Goal: Communication & Community: Answer question/provide support

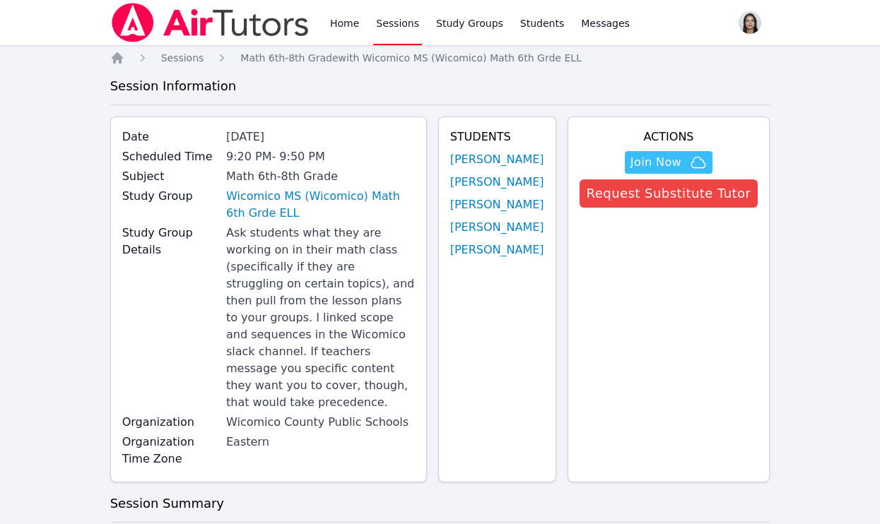
click at [380, 21] on link "Sessions" at bounding box center [397, 22] width 49 height 45
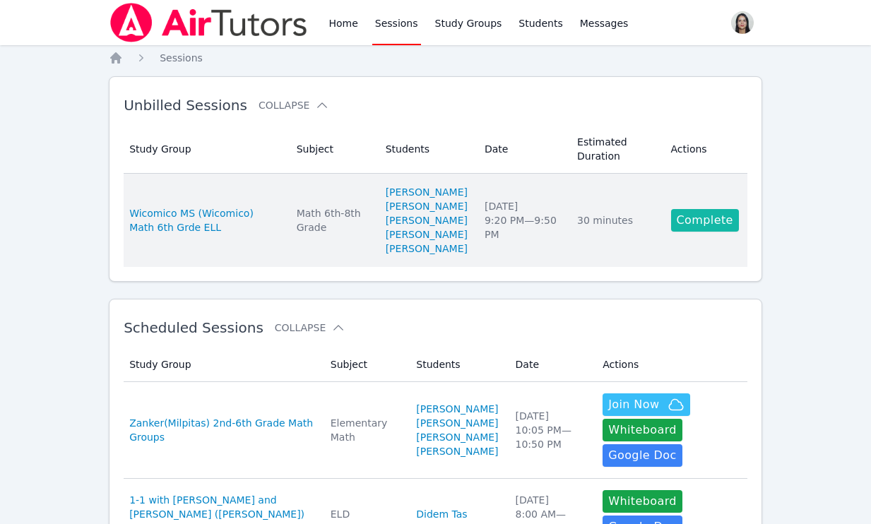
click at [730, 232] on link "Complete" at bounding box center [705, 220] width 68 height 23
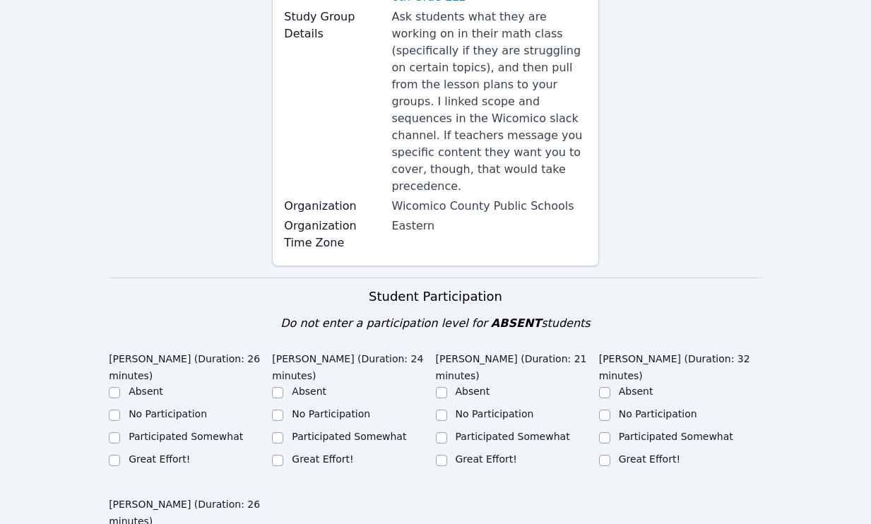
scroll to position [487, 0]
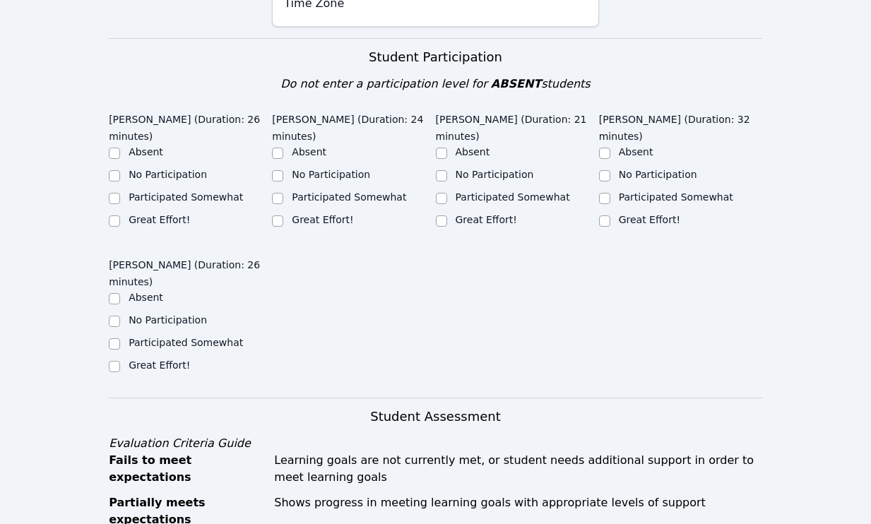
click at [118, 213] on div "Great Effort!" at bounding box center [190, 221] width 163 height 17
click at [112, 216] on input "Great Effort!" at bounding box center [114, 221] width 11 height 11
checkbox input "true"
click at [276, 216] on input "Great Effort!" at bounding box center [277, 221] width 11 height 11
checkbox input "true"
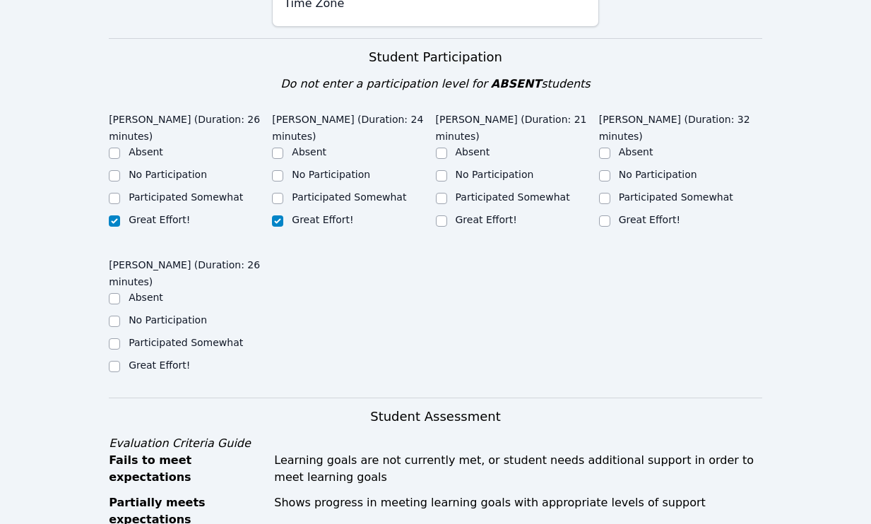
click at [449, 213] on div "Great Effort!" at bounding box center [517, 221] width 163 height 17
click at [440, 216] on input "Great Effort!" at bounding box center [441, 221] width 11 height 11
checkbox input "true"
click at [608, 216] on input "Great Effort!" at bounding box center [604, 221] width 11 height 11
checkbox input "true"
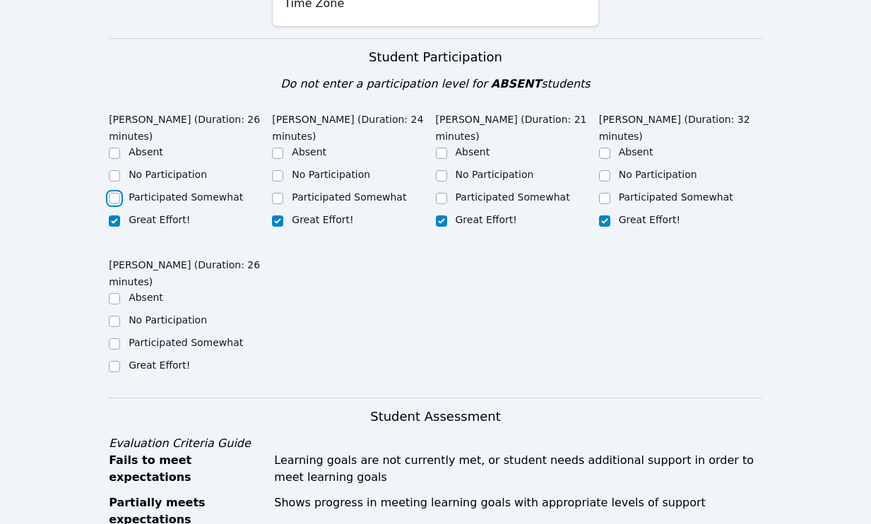
click at [117, 193] on input "Participated Somewhat" at bounding box center [114, 198] width 11 height 11
checkbox input "true"
checkbox input "false"
click at [114, 361] on input "Great Effort!" at bounding box center [114, 366] width 11 height 11
checkbox input "true"
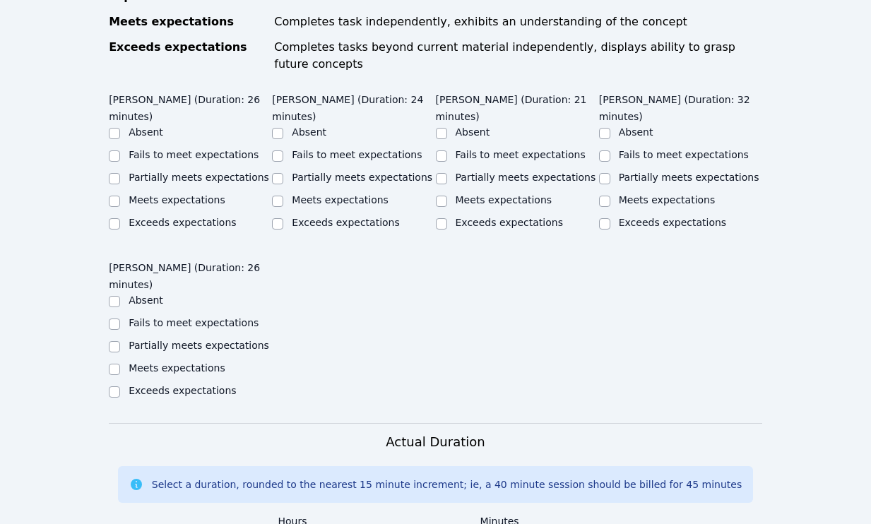
scroll to position [1009, 0]
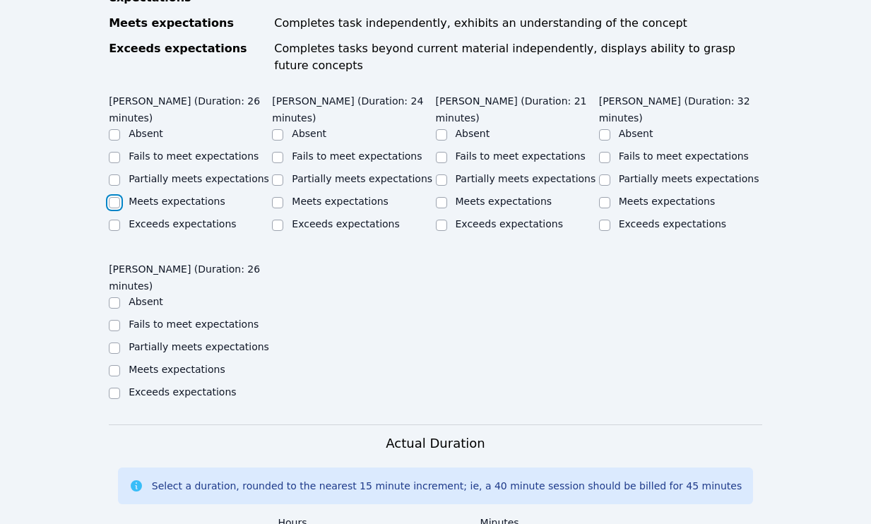
click at [117, 197] on input "Meets expectations" at bounding box center [114, 202] width 11 height 11
checkbox input "true"
click at [281, 197] on input "Meets expectations" at bounding box center [277, 202] width 11 height 11
checkbox input "true"
click at [442, 197] on input "Meets expectations" at bounding box center [441, 202] width 11 height 11
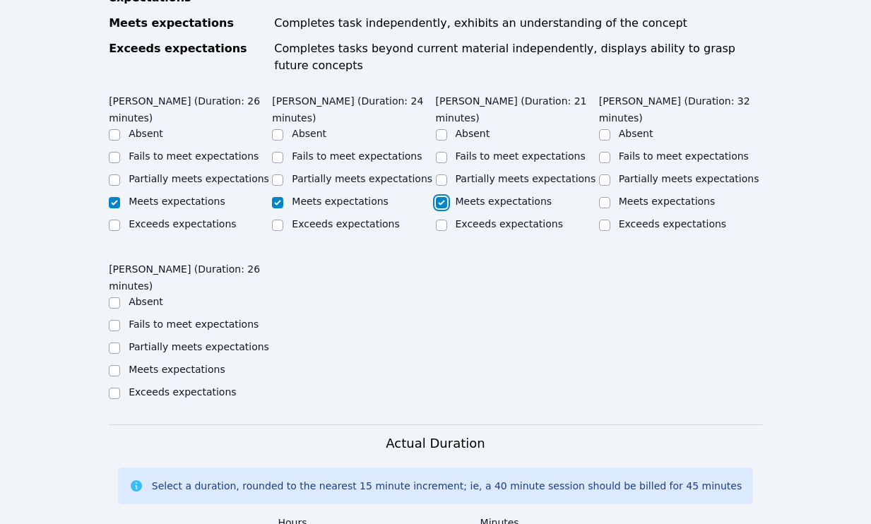
checkbox input "true"
click at [611, 194] on div "Meets expectations" at bounding box center [680, 202] width 163 height 17
click at [606, 197] on input "Meets expectations" at bounding box center [604, 202] width 11 height 11
checkbox input "true"
click at [112, 365] on input "Meets expectations" at bounding box center [114, 370] width 11 height 11
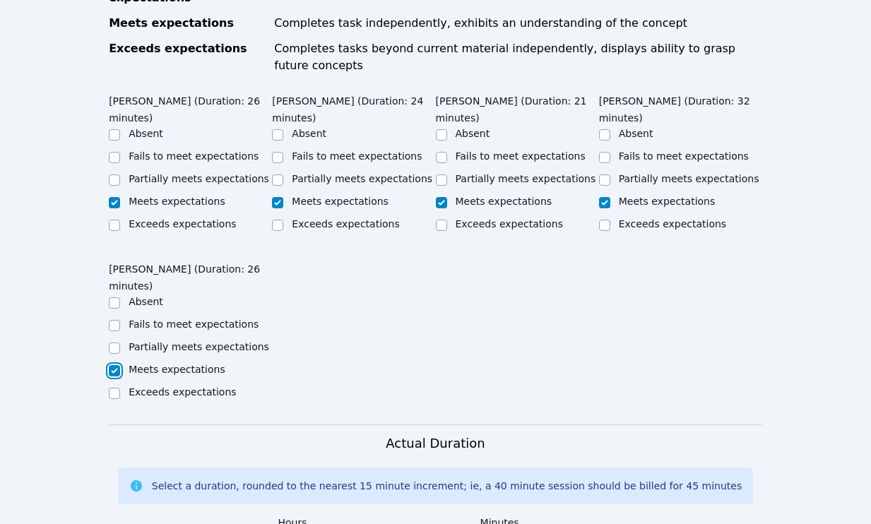
checkbox input "true"
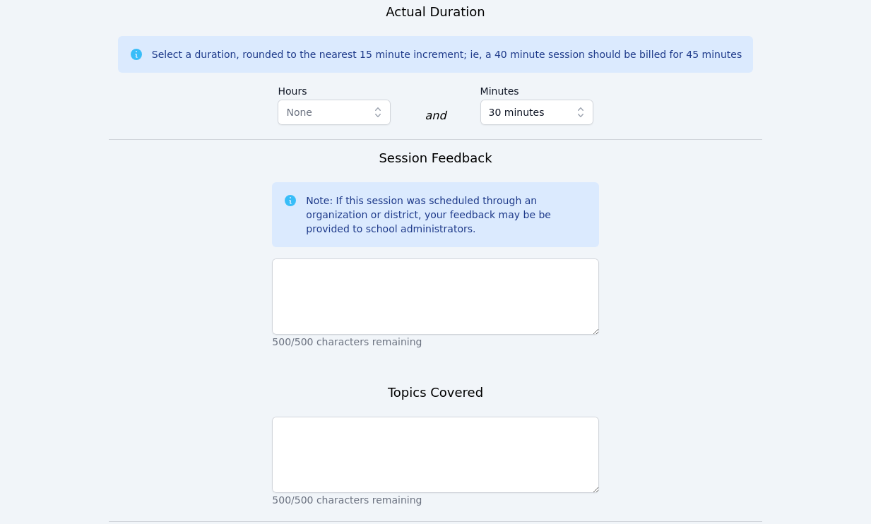
scroll to position [1444, 0]
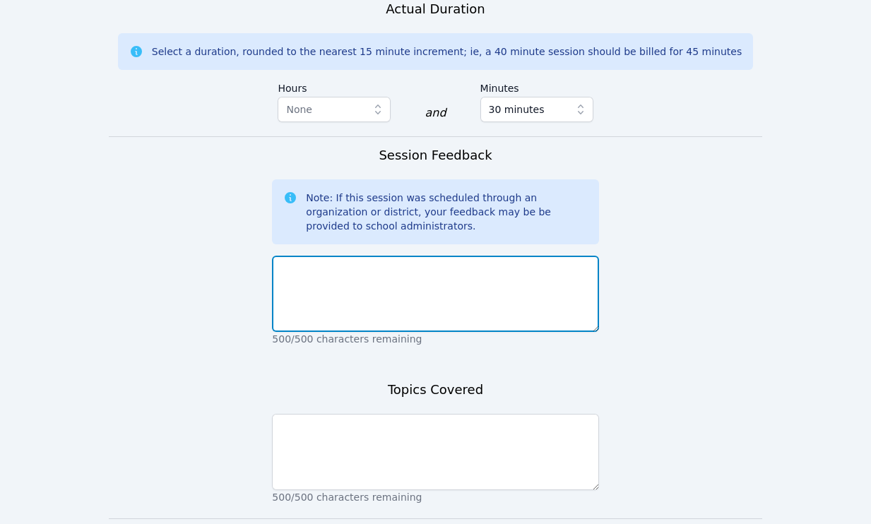
click at [347, 275] on textarea at bounding box center [435, 294] width 327 height 76
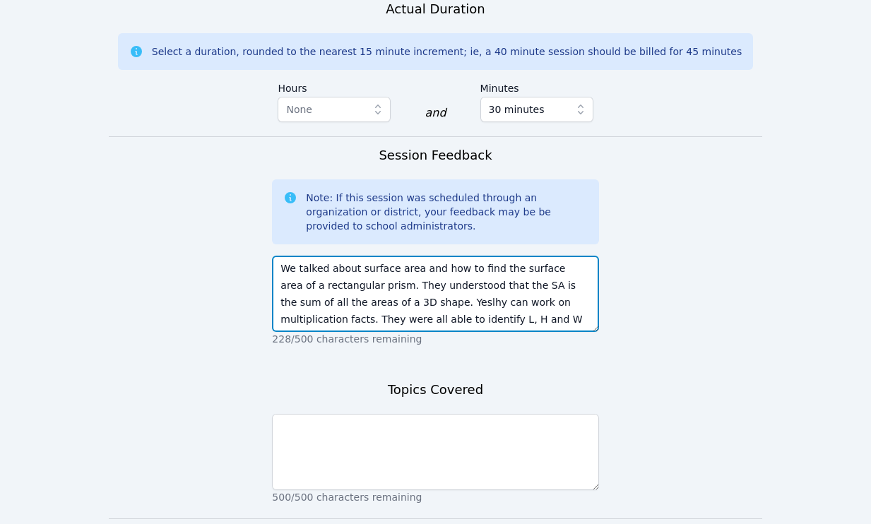
scroll to position [10, 0]
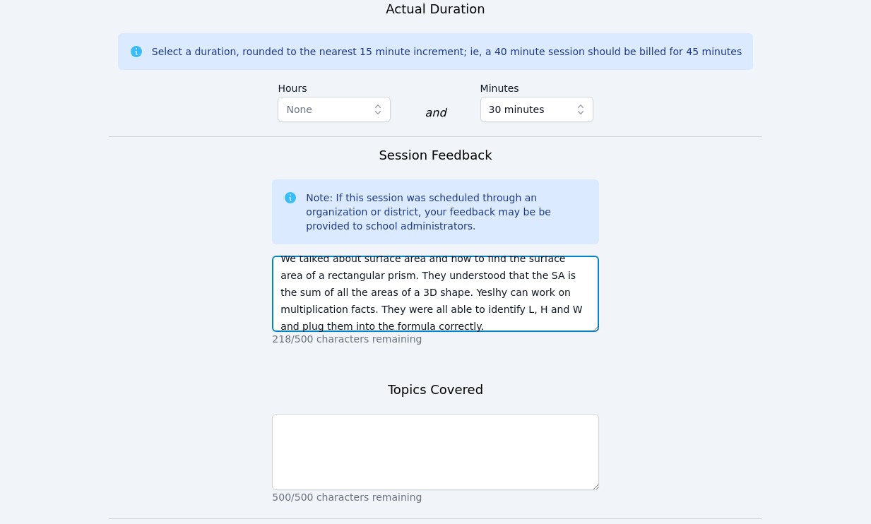
click at [368, 267] on textarea "We talked about surface area and how to find the surface area of a rectangular …" at bounding box center [435, 294] width 327 height 76
type textarea "We talked about surface area and how to find the surface area of a rectangular …"
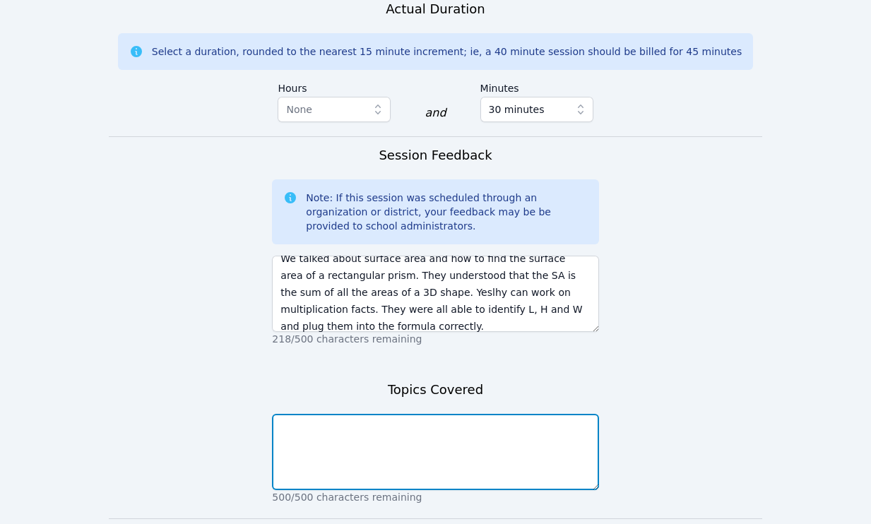
click at [350, 414] on textarea at bounding box center [435, 452] width 327 height 76
paste textarea "We talked about surface area and how to find the surface area of a rectangular …"
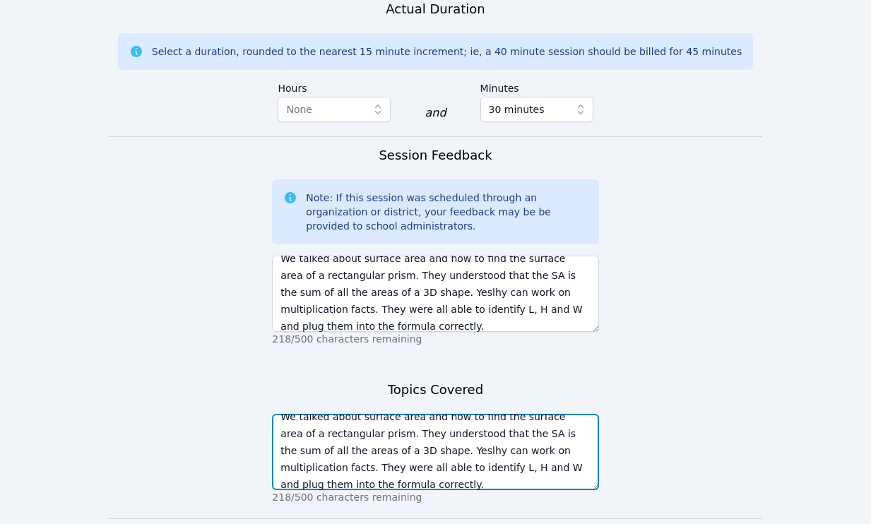
type textarea "We talked about surface area and how to find the surface area of a rectangular …"
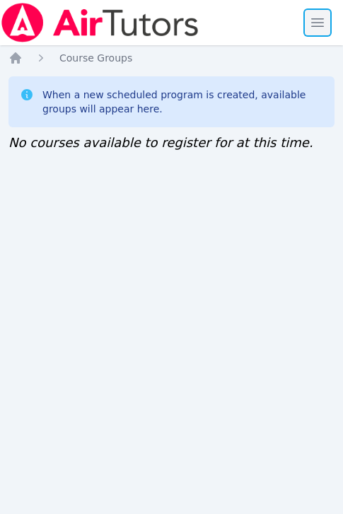
click at [310, 28] on span "button" at bounding box center [317, 22] width 31 height 31
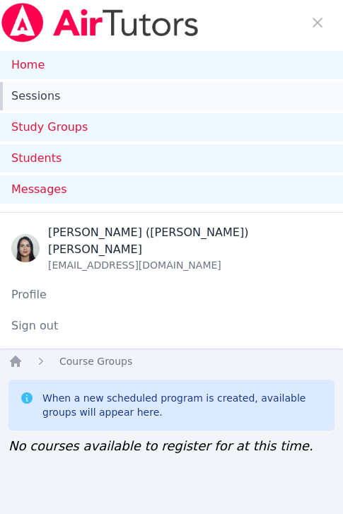
click at [56, 99] on link "Sessions" at bounding box center [171, 96] width 343 height 28
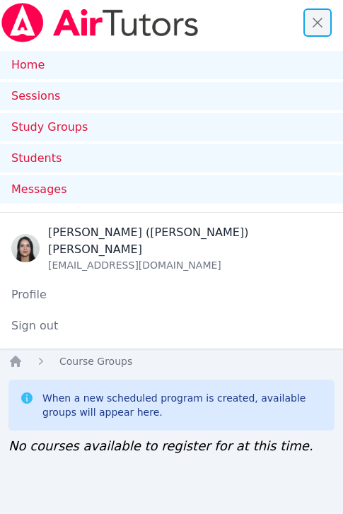
click at [319, 20] on span "button" at bounding box center [317, 22] width 31 height 31
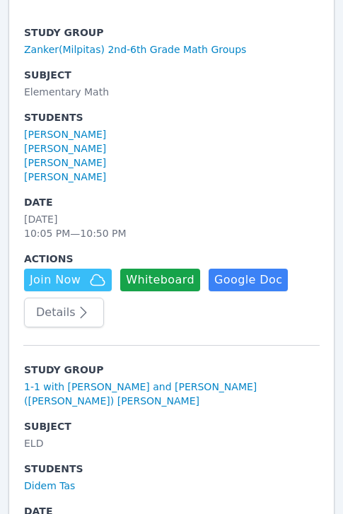
click at [75, 307] on icon "button" at bounding box center [83, 312] width 17 height 17
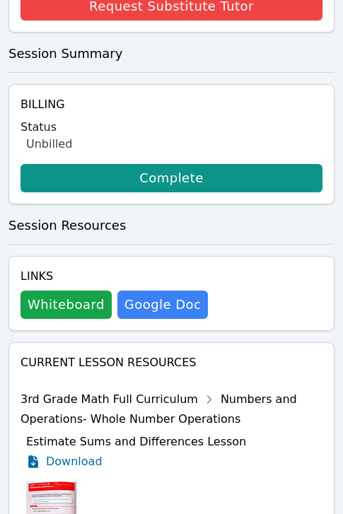
scroll to position [773, 0]
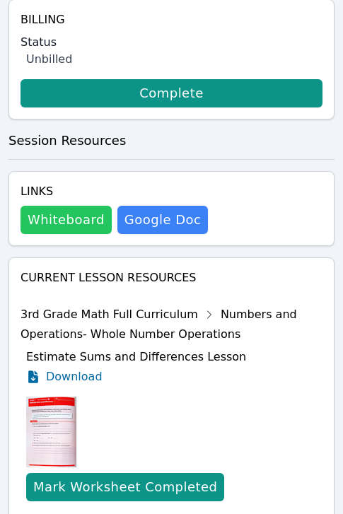
click at [76, 220] on button "Whiteboard" at bounding box center [65, 220] width 91 height 28
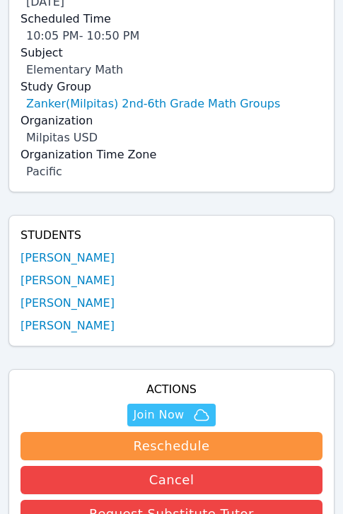
scroll to position [184, 0]
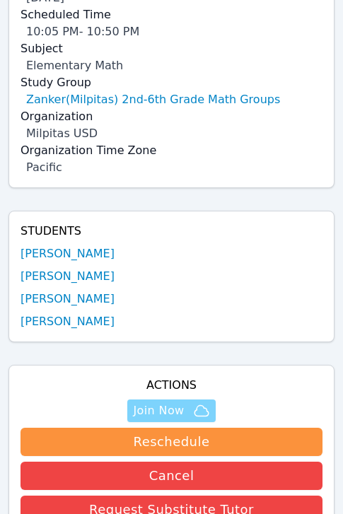
click at [177, 411] on span "Join Now" at bounding box center [158, 410] width 51 height 17
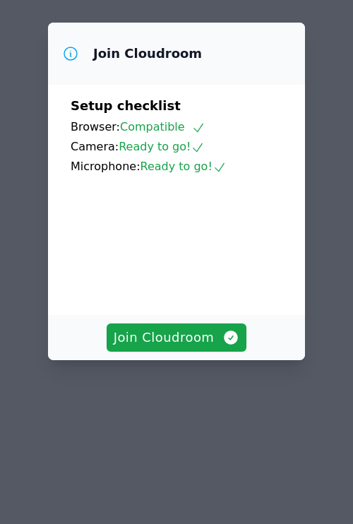
click at [239, 189] on video at bounding box center [177, 240] width 212 height 106
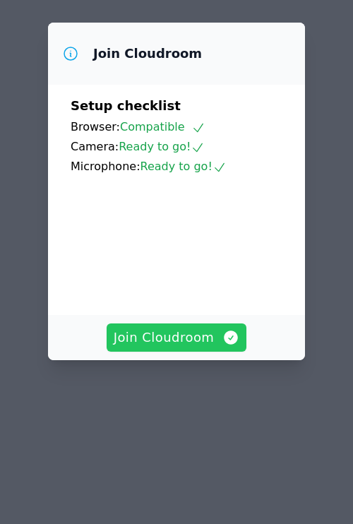
click at [177, 328] on span "Join Cloudroom" at bounding box center [177, 338] width 127 height 20
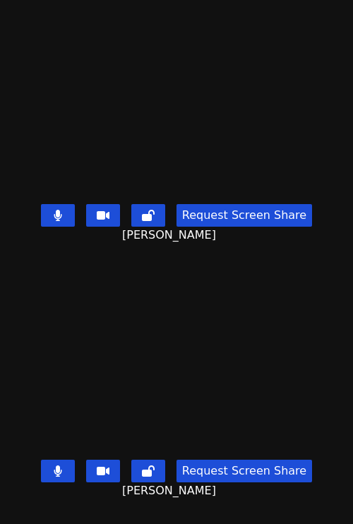
click at [184, 323] on video at bounding box center [177, 354] width 212 height 199
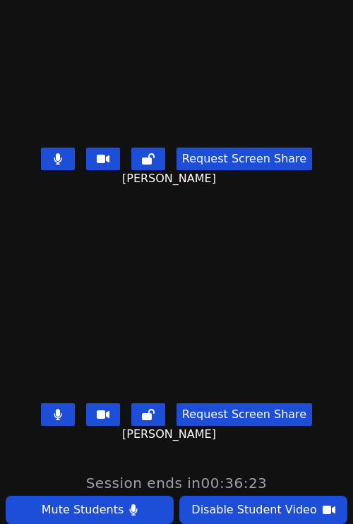
scroll to position [208, 0]
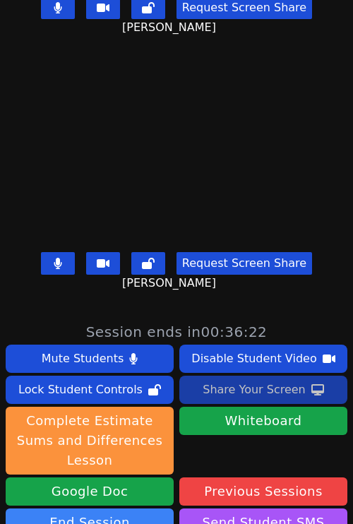
click at [242, 385] on div "Share Your Screen" at bounding box center [254, 390] width 103 height 23
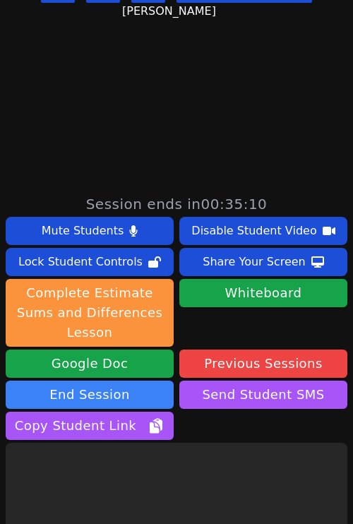
scroll to position [447, 0]
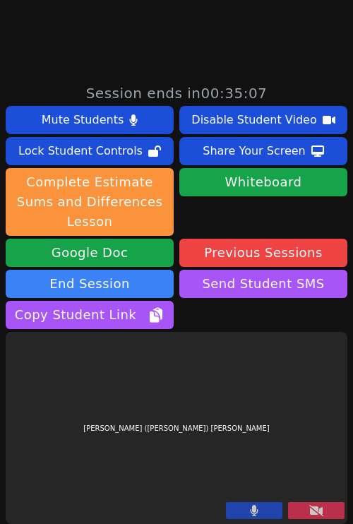
click at [310, 506] on icon at bounding box center [317, 510] width 14 height 11
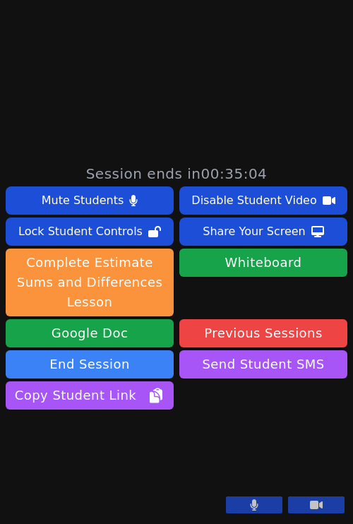
scroll to position [418, 0]
click at [218, 413] on video at bounding box center [112, 466] width 212 height 106
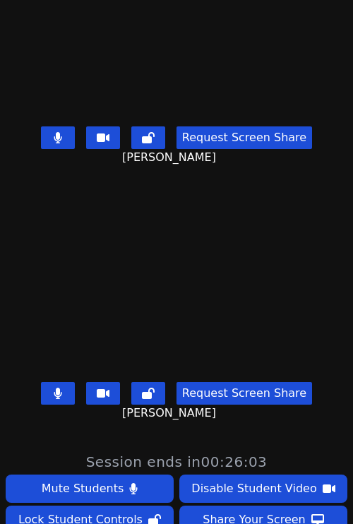
scroll to position [0, 0]
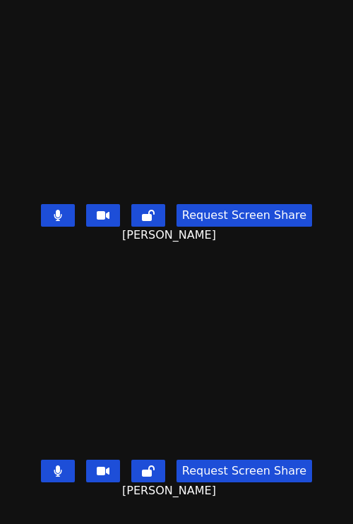
click at [46, 205] on button at bounding box center [58, 215] width 34 height 23
click at [54, 210] on icon at bounding box center [58, 215] width 14 height 11
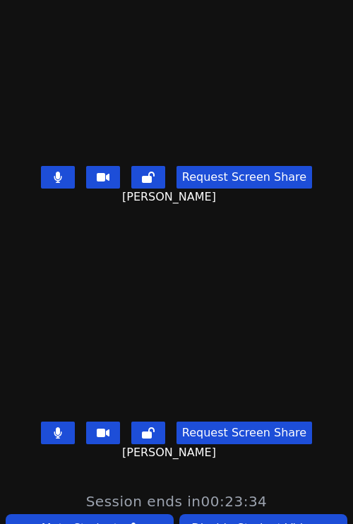
scroll to position [35, 0]
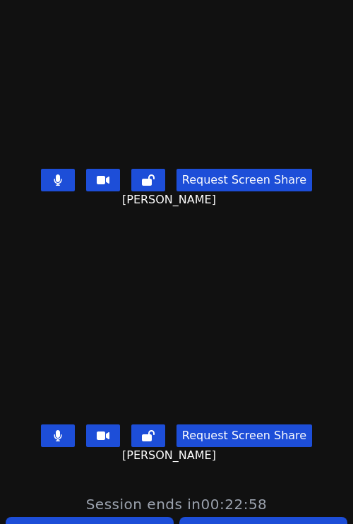
click at [58, 172] on button at bounding box center [58, 180] width 34 height 23
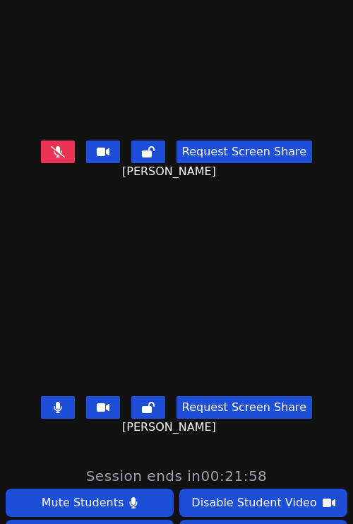
scroll to position [0, 0]
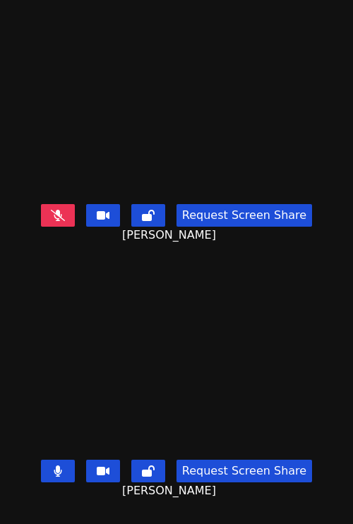
click at [58, 213] on button at bounding box center [58, 215] width 34 height 23
click at [83, 409] on video at bounding box center [177, 354] width 212 height 199
click at [47, 460] on button at bounding box center [58, 471] width 34 height 23
click at [58, 204] on button at bounding box center [58, 215] width 34 height 23
drag, startPoint x: 49, startPoint y: 441, endPoint x: 73, endPoint y: 437, distance: 24.4
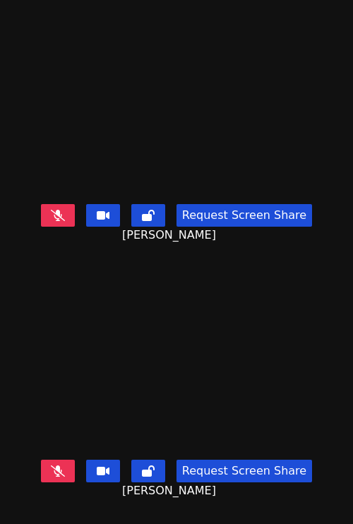
click at [51, 466] on icon at bounding box center [58, 471] width 14 height 11
click at [54, 210] on icon at bounding box center [58, 215] width 14 height 11
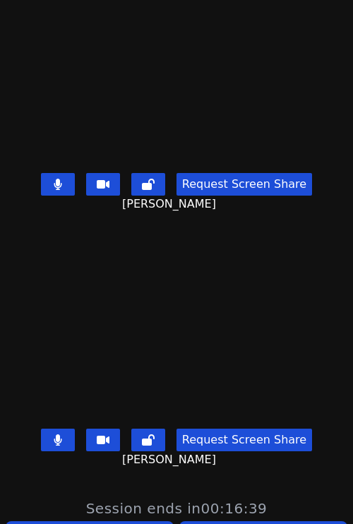
scroll to position [40, 0]
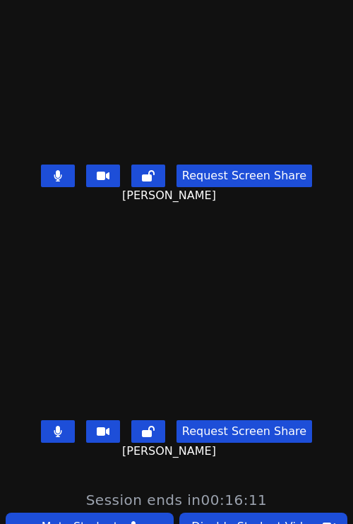
click at [60, 421] on button at bounding box center [58, 432] width 34 height 23
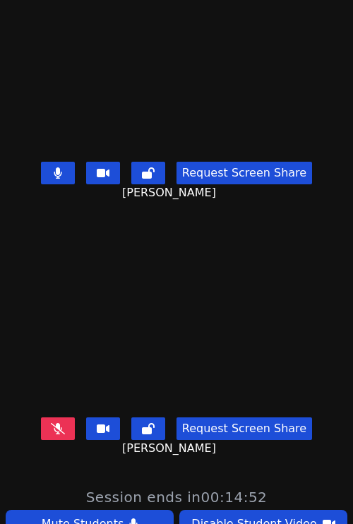
scroll to position [45, 0]
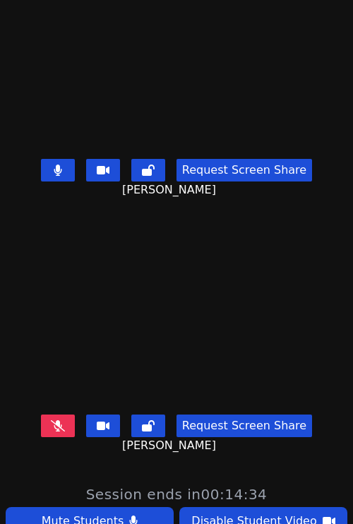
click at [51, 421] on icon at bounding box center [58, 426] width 14 height 11
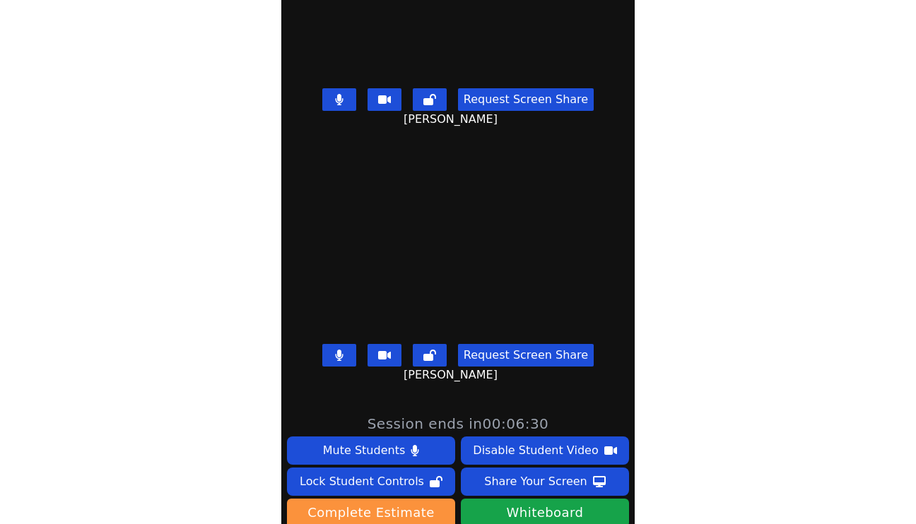
scroll to position [0, 0]
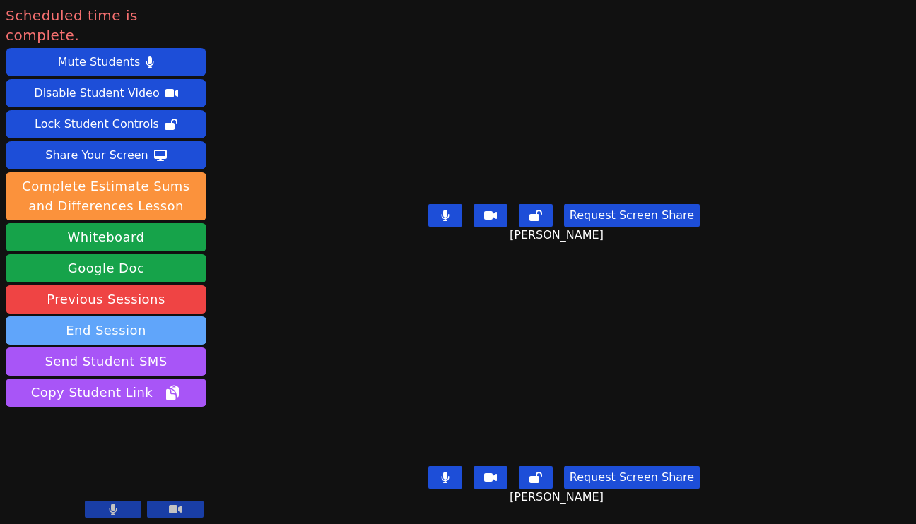
click at [114, 317] on button "End Session" at bounding box center [106, 331] width 201 height 28
